Goal: Find specific page/section: Find specific page/section

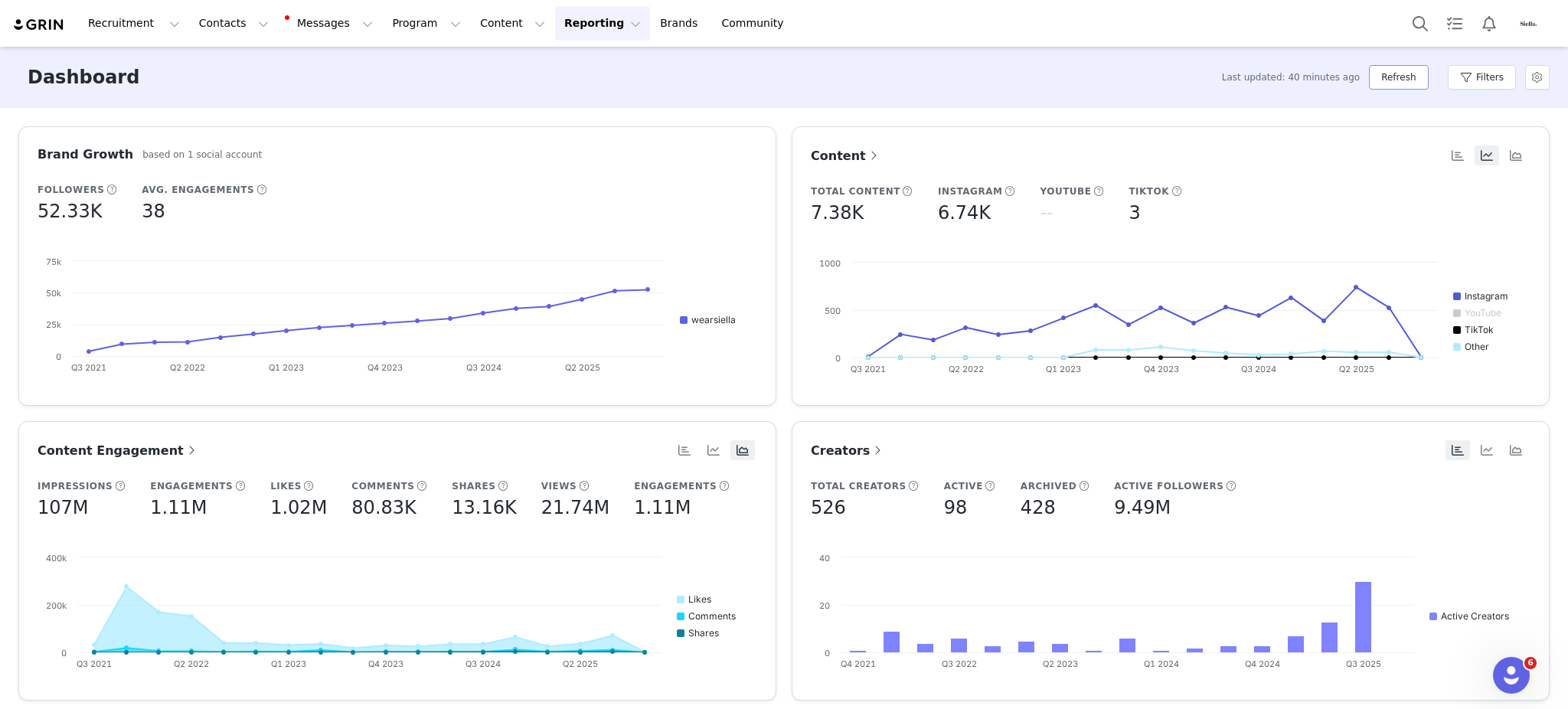
click at [1385, 75] on button "Refresh" at bounding box center [1398, 77] width 59 height 25
drag, startPoint x: 442, startPoint y: 17, endPoint x: 461, endPoint y: 34, distance: 25.5
click at [471, 17] on button "Content Content" at bounding box center [513, 23] width 84 height 34
click at [469, 58] on link "Creator Content" at bounding box center [484, 67] width 121 height 29
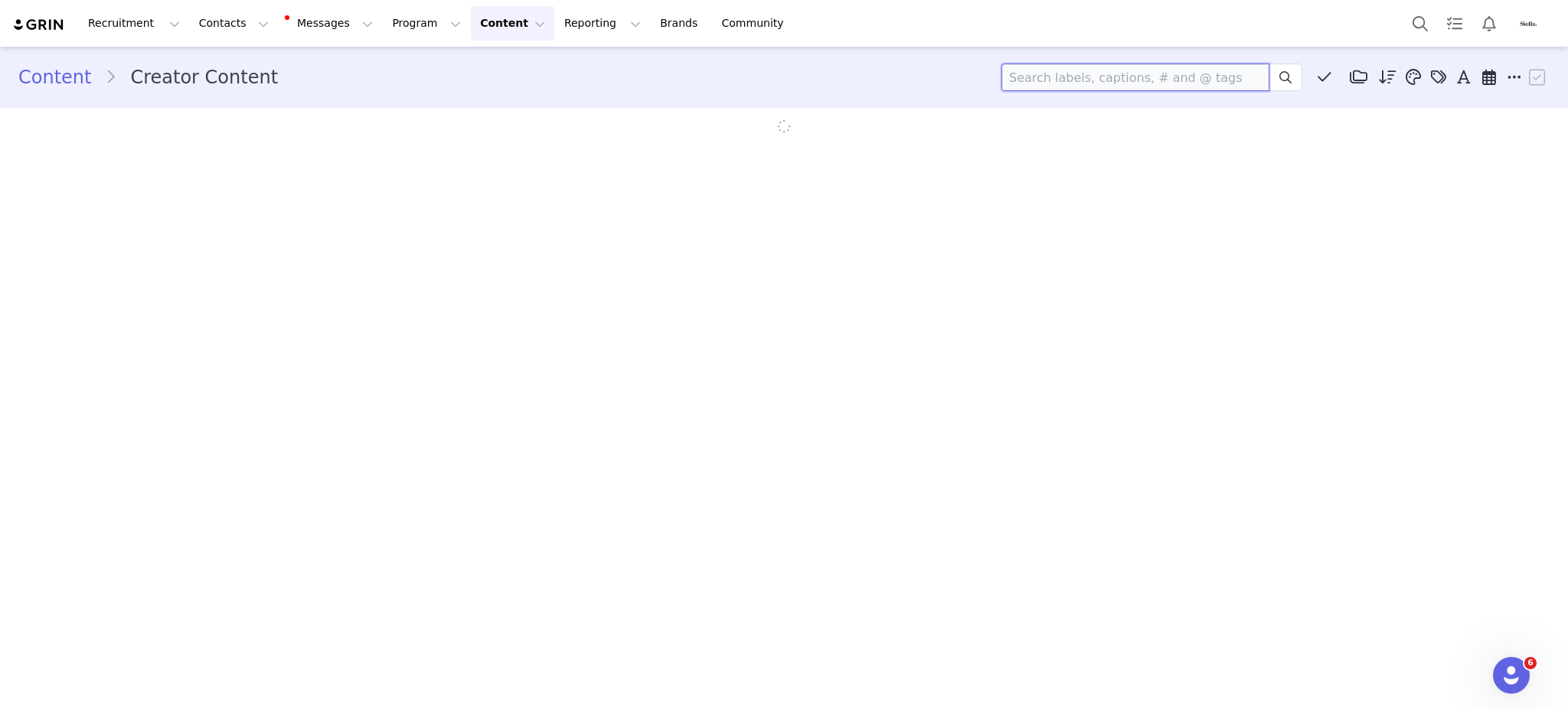
click at [1085, 77] on input at bounding box center [1135, 77] width 268 height 28
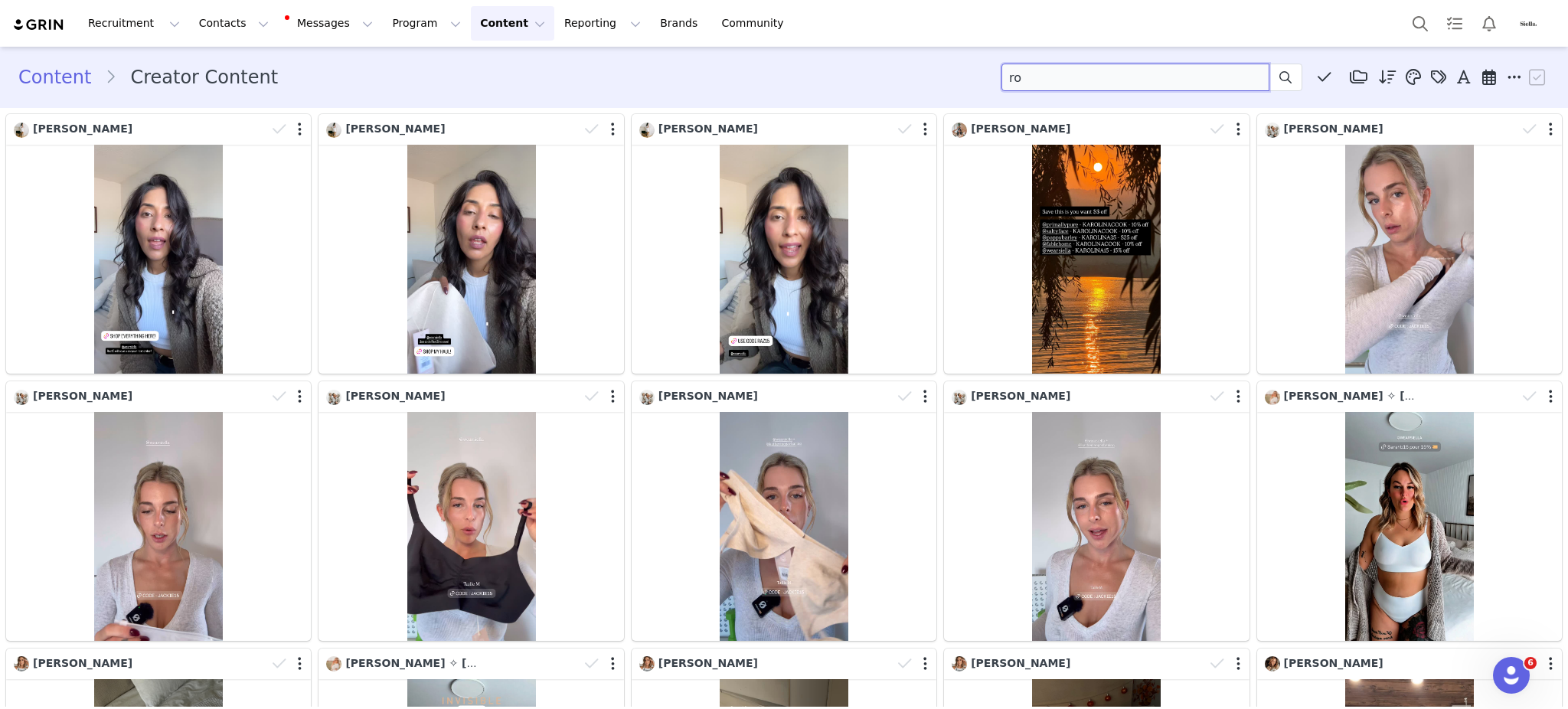
type input "r"
type input "bronte"
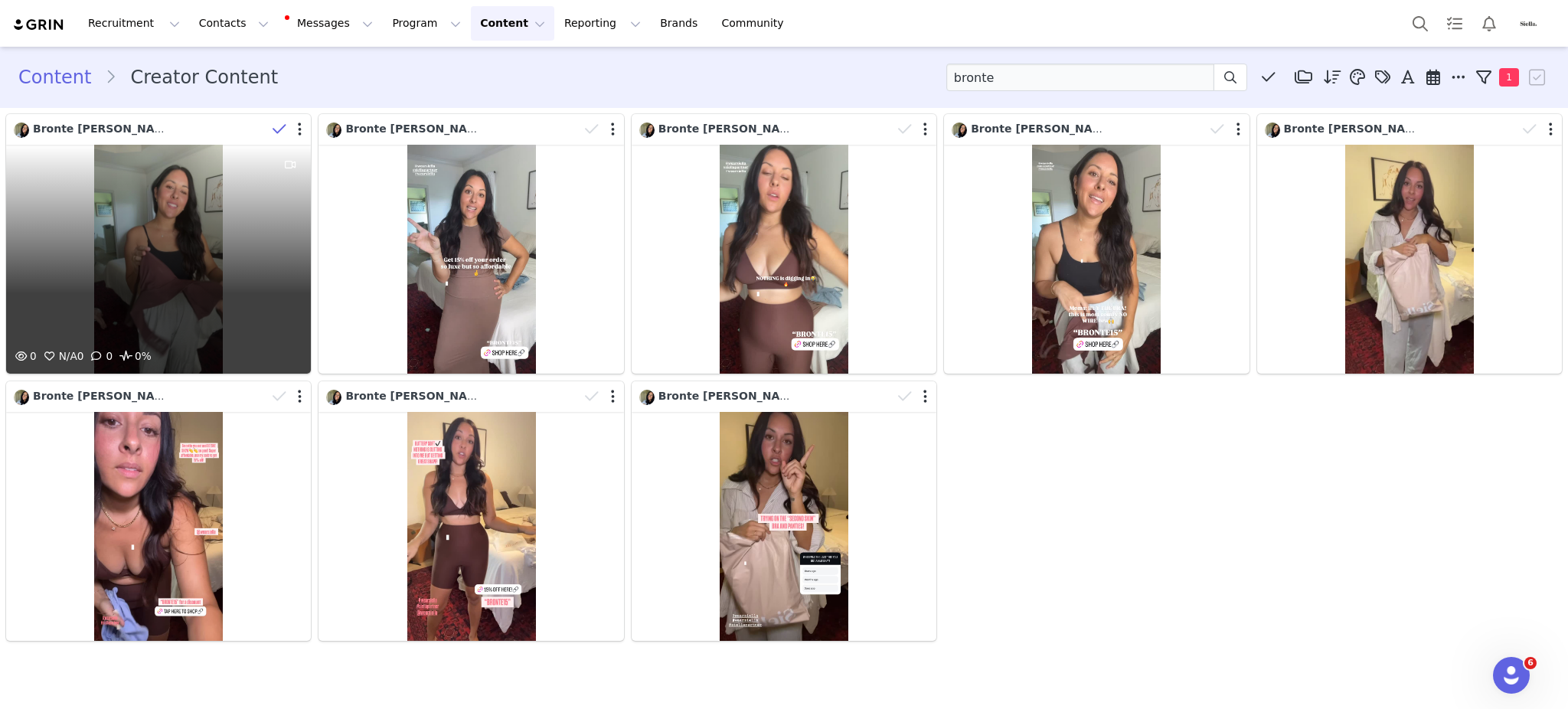
click at [215, 201] on div "0 N/A 0 0 0%" at bounding box center [159, 259] width 305 height 229
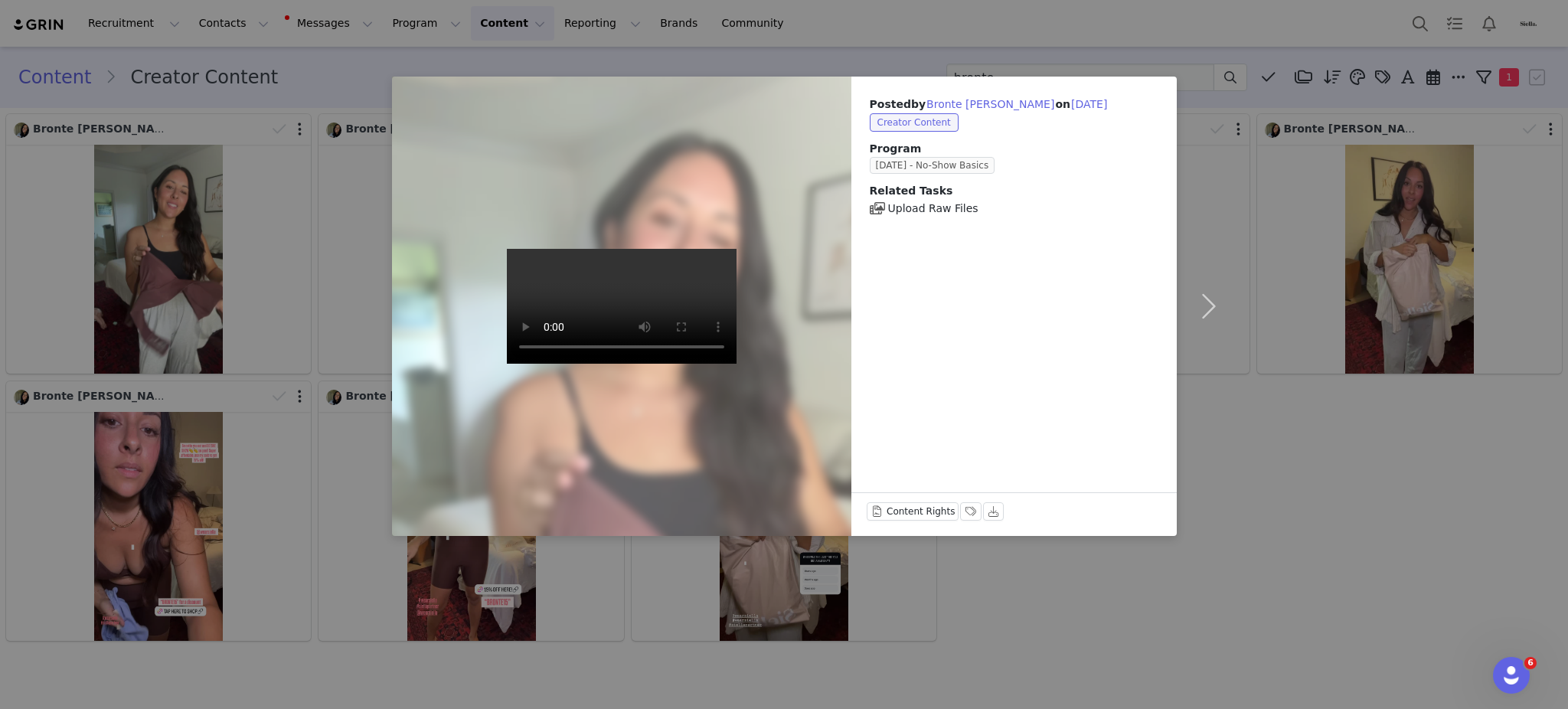
click at [328, 68] on div "Posted by [PERSON_NAME] [PERSON_NAME] on [DATE] Creator Content Program [DATE] …" at bounding box center [784, 354] width 1568 height 709
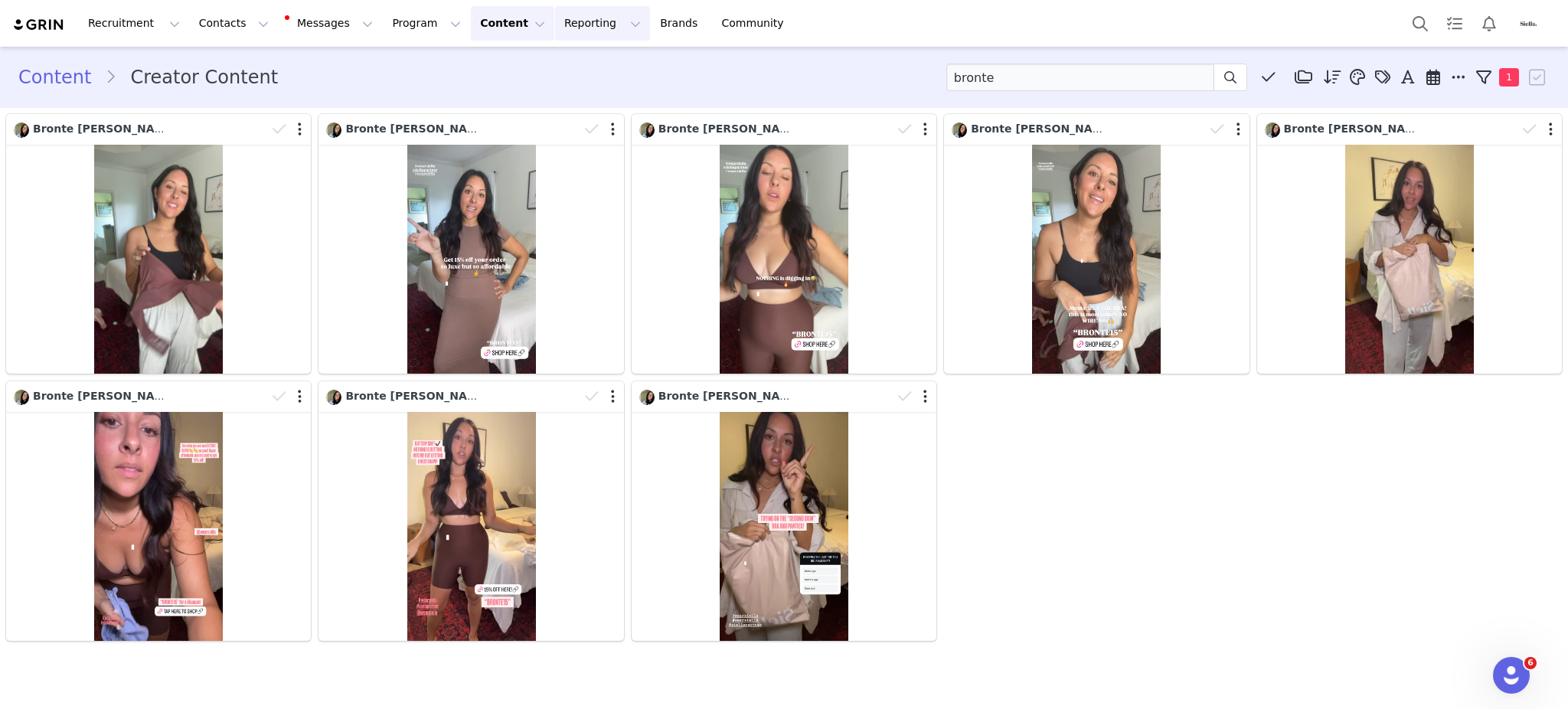
click at [572, 14] on button "Reporting Reporting" at bounding box center [602, 23] width 95 height 34
click at [541, 63] on p "Dashboard" at bounding box center [540, 67] width 58 height 16
